Goal: Navigation & Orientation: Find specific page/section

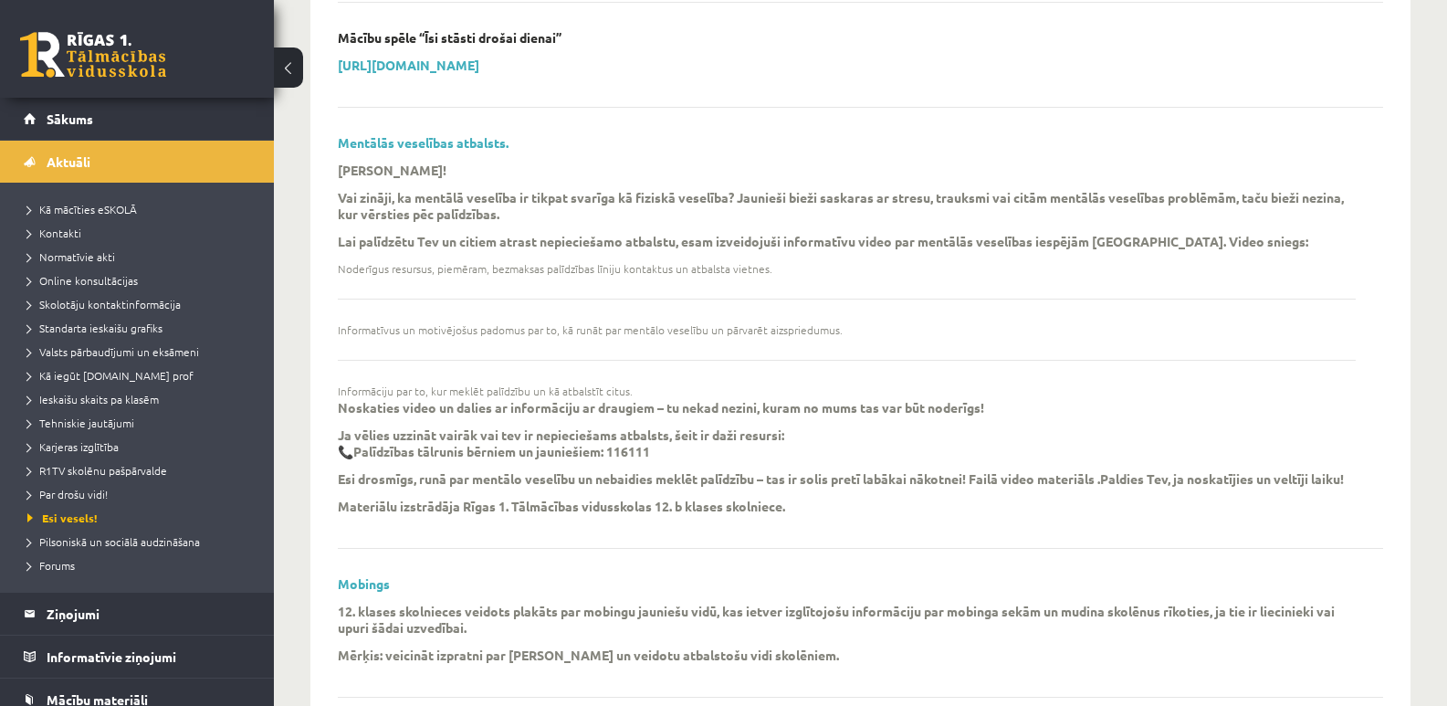
scroll to position [1917, 0]
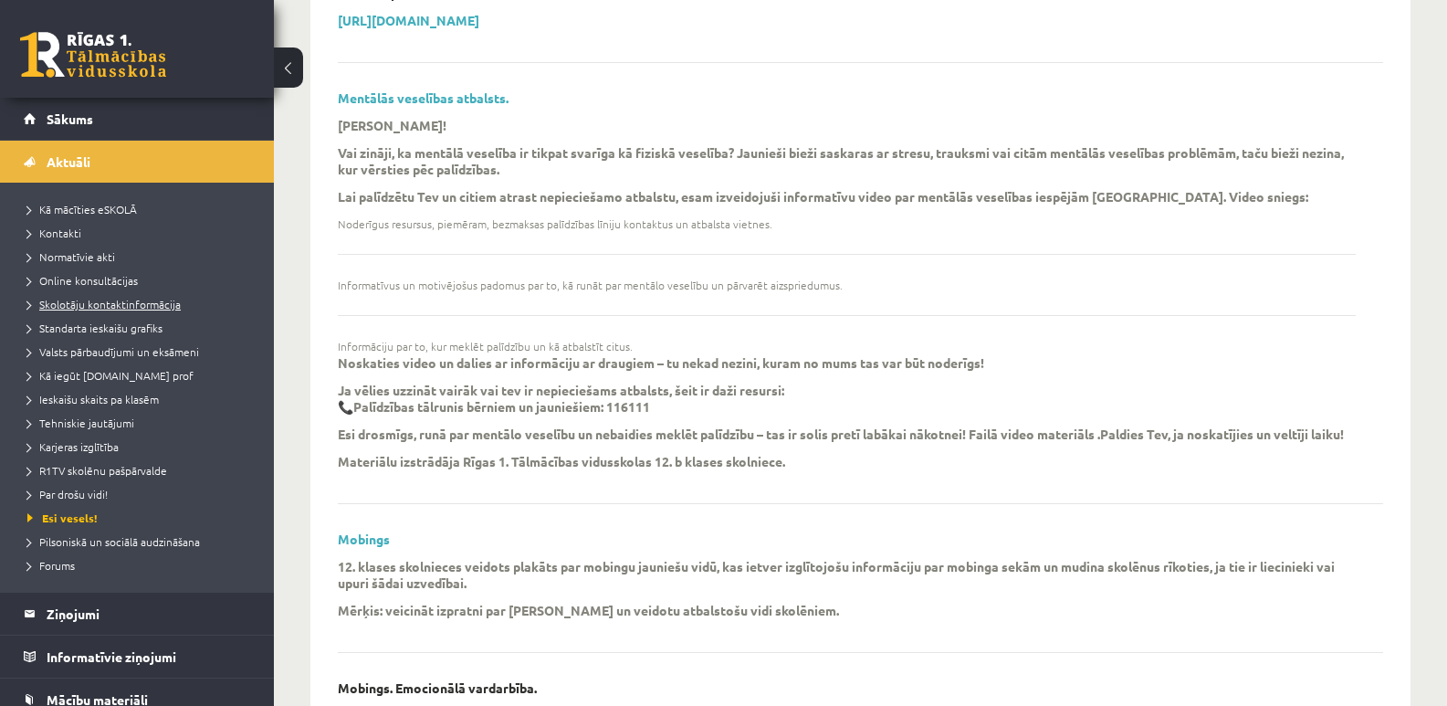
click at [109, 306] on span "Skolotāju kontaktinformācija" at bounding box center [103, 304] width 153 height 15
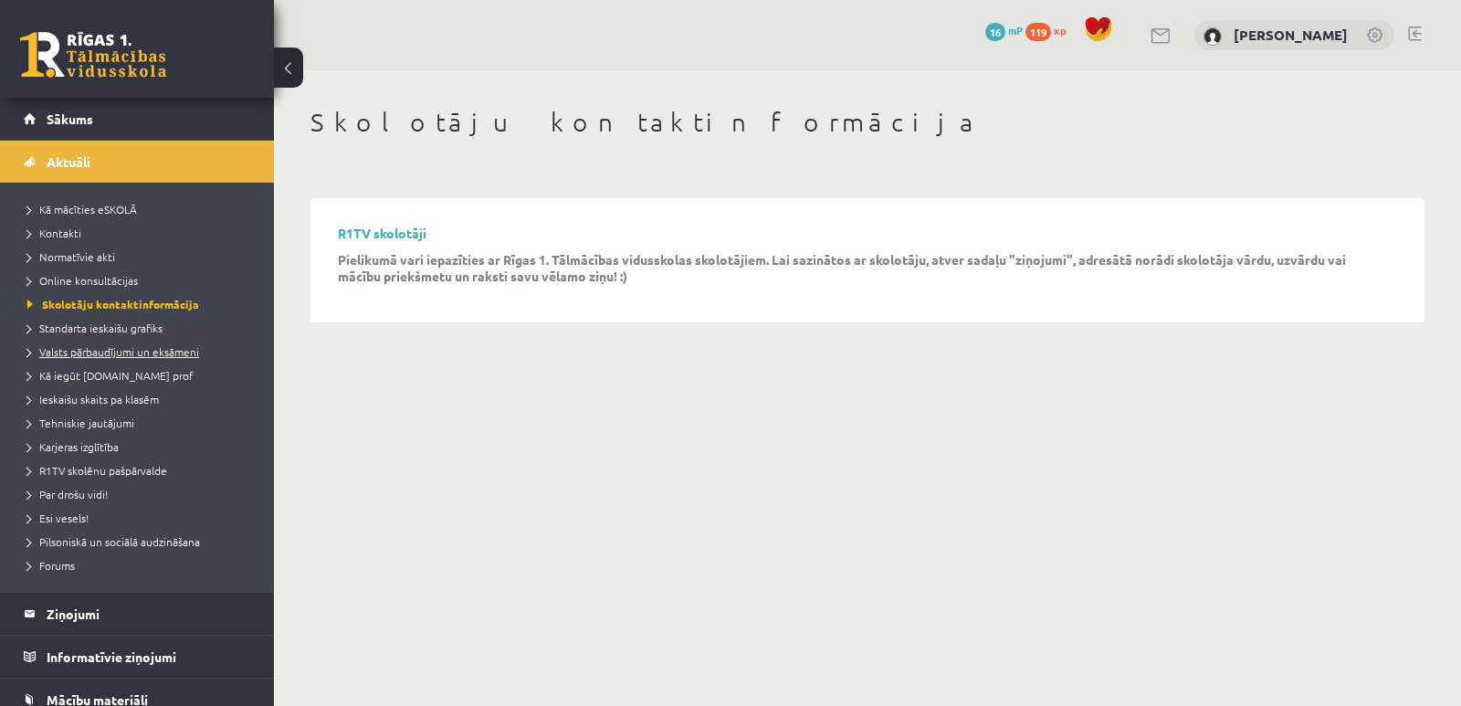
click at [173, 352] on span "Valsts pārbaudījumi un eksāmeni" at bounding box center [113, 351] width 172 height 15
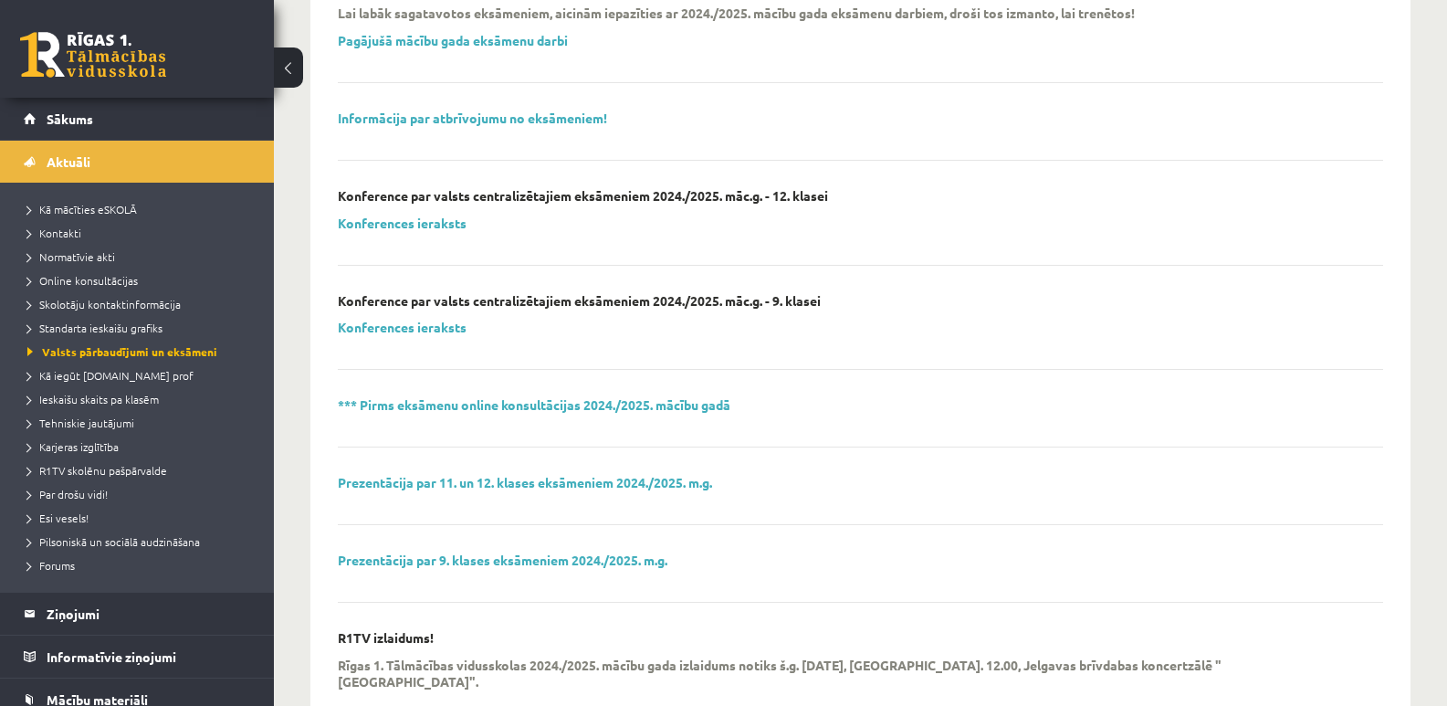
scroll to position [219, 0]
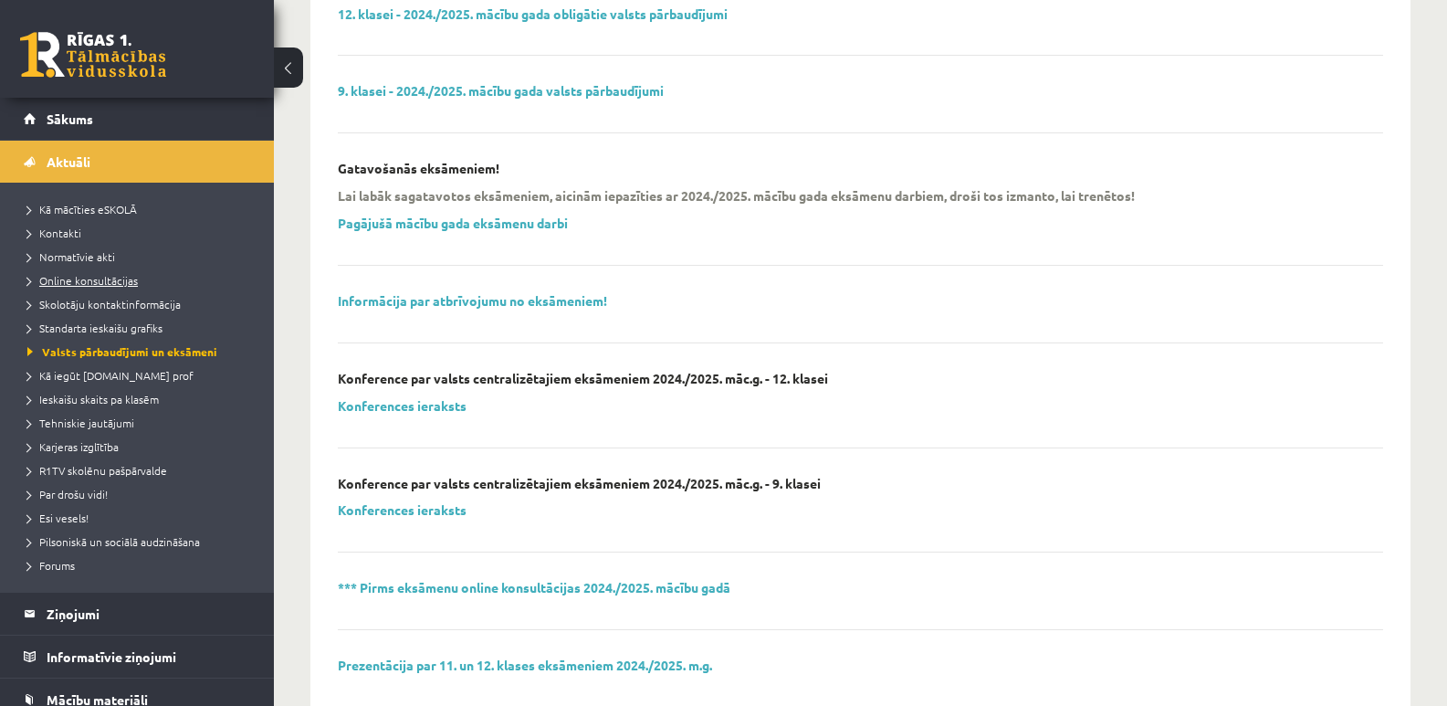
click at [98, 283] on span "Online konsultācijas" at bounding box center [82, 280] width 110 height 15
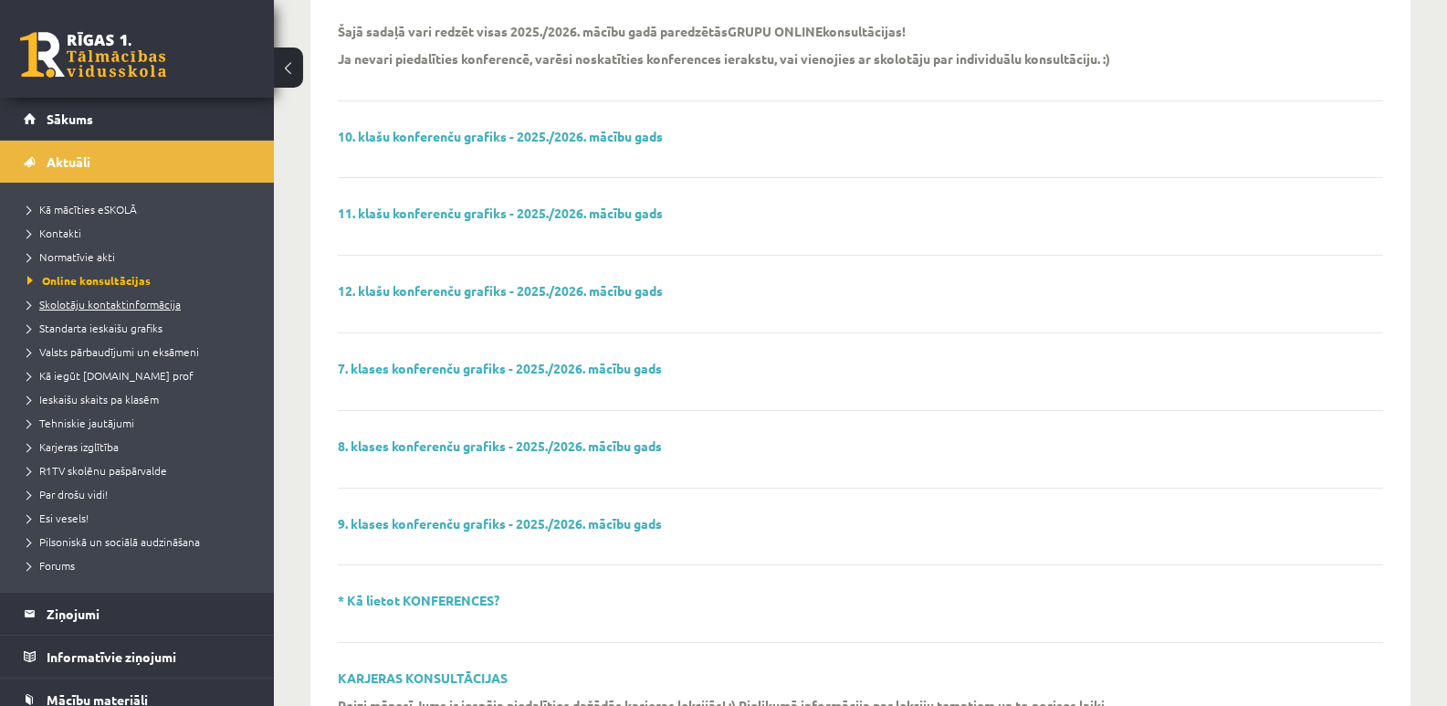
click at [96, 306] on span "Skolotāju kontaktinformācija" at bounding box center [103, 304] width 153 height 15
